Goal: Information Seeking & Learning: Learn about a topic

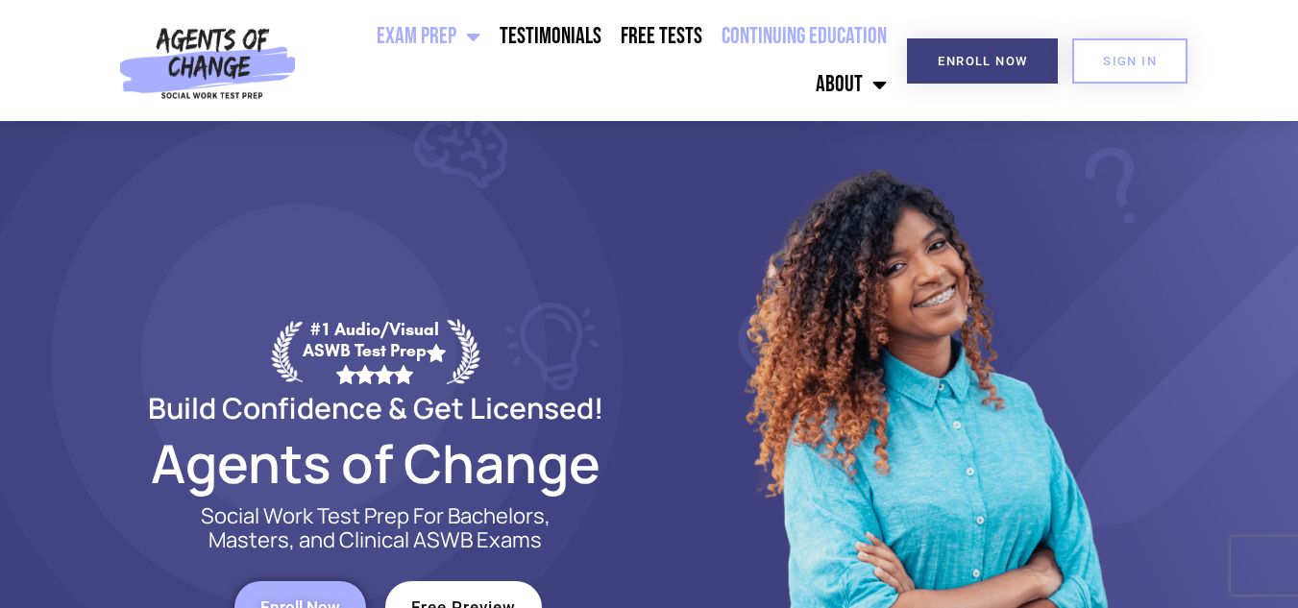
click at [802, 41] on link "Continuing Education" at bounding box center [804, 36] width 184 height 48
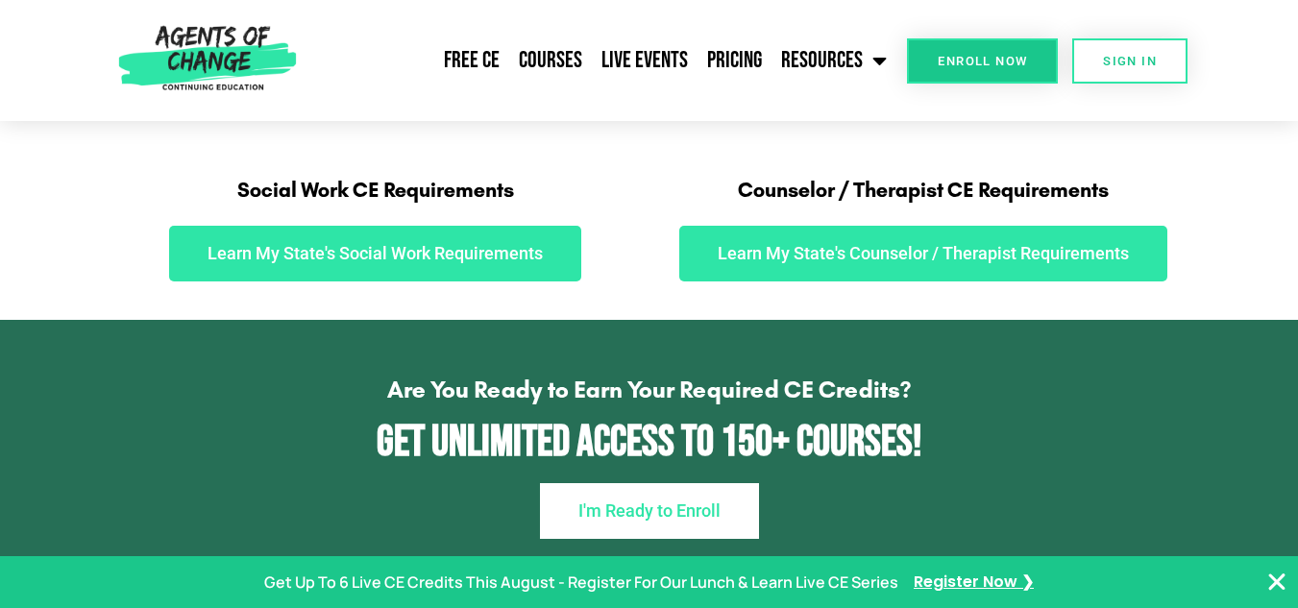
scroll to position [1070, 0]
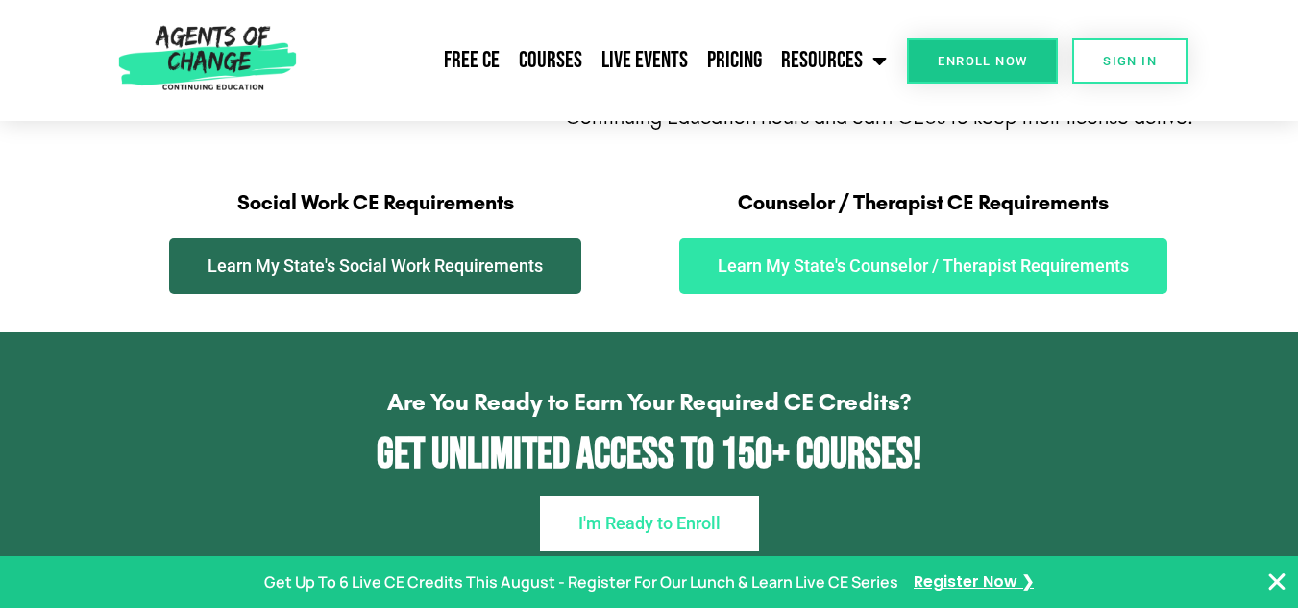
click at [517, 271] on span "Learn My State's Social Work Requirements" at bounding box center [374, 265] width 335 height 17
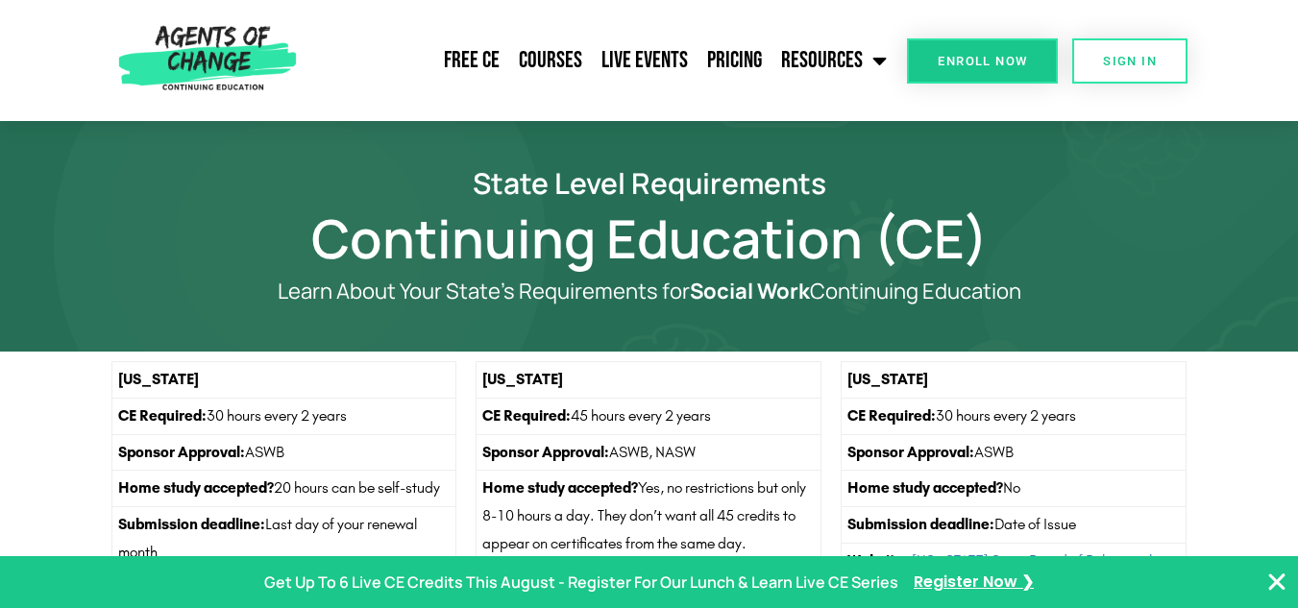
click at [1035, 69] on link "Enroll Now" at bounding box center [982, 60] width 151 height 45
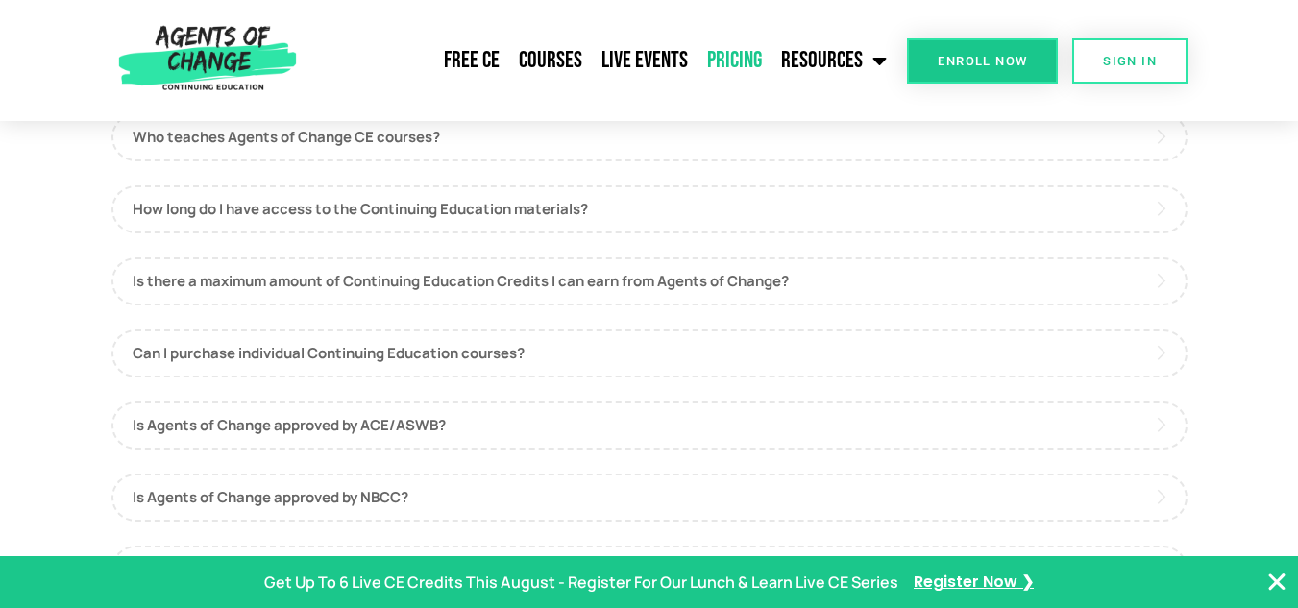
scroll to position [495, 0]
